Goal: Register for event/course

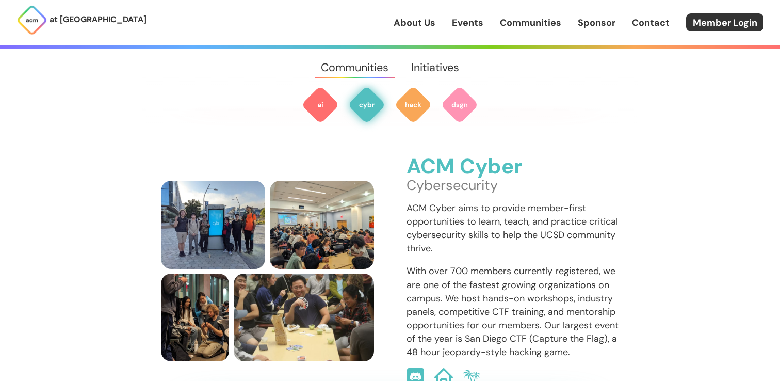
click at [469, 22] on link "Events" at bounding box center [467, 22] width 31 height 13
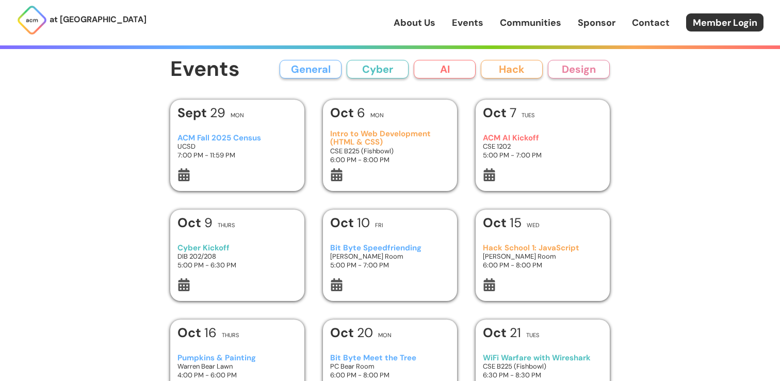
click at [516, 75] on button "Hack" at bounding box center [512, 69] width 62 height 19
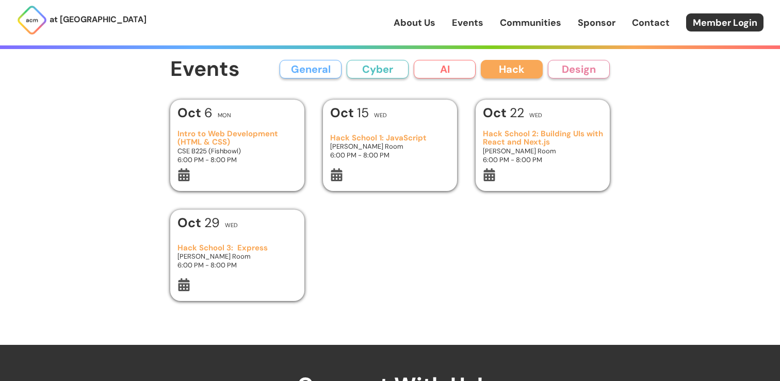
click at [235, 137] on h3 "Intro to Web Development (HTML & CSS)" at bounding box center [237, 137] width 120 height 17
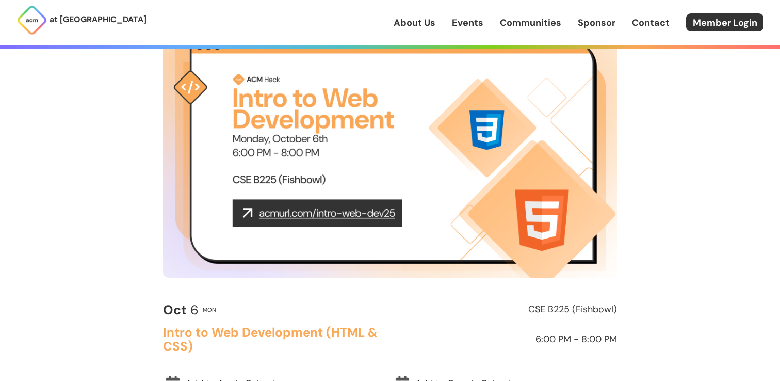
scroll to position [95, 0]
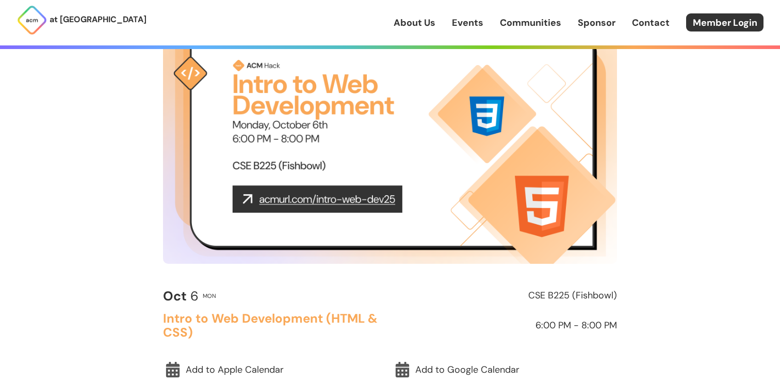
click at [333, 200] on img at bounding box center [390, 135] width 454 height 255
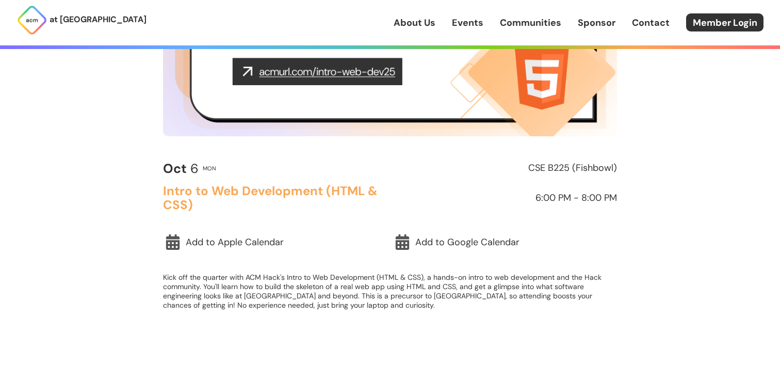
scroll to position [223, 0]
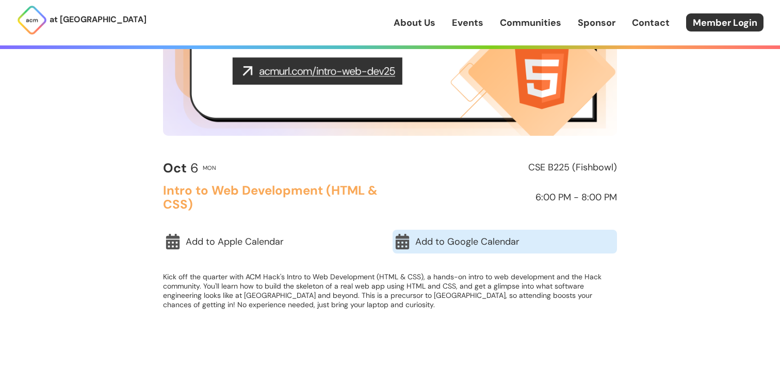
click at [433, 249] on link "Add to Google Calendar" at bounding box center [504, 241] width 224 height 24
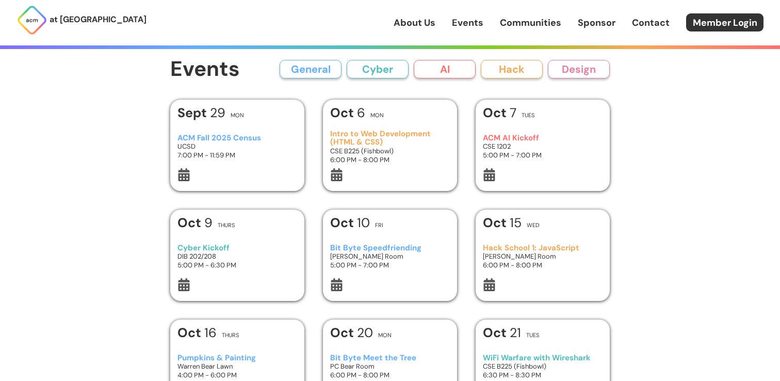
click at [526, 24] on link "Communities" at bounding box center [530, 22] width 61 height 13
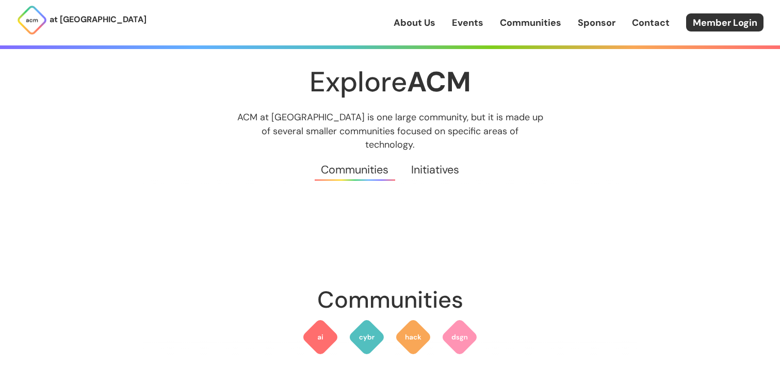
scroll to position [36, 0]
